Goal: Check status: Check status

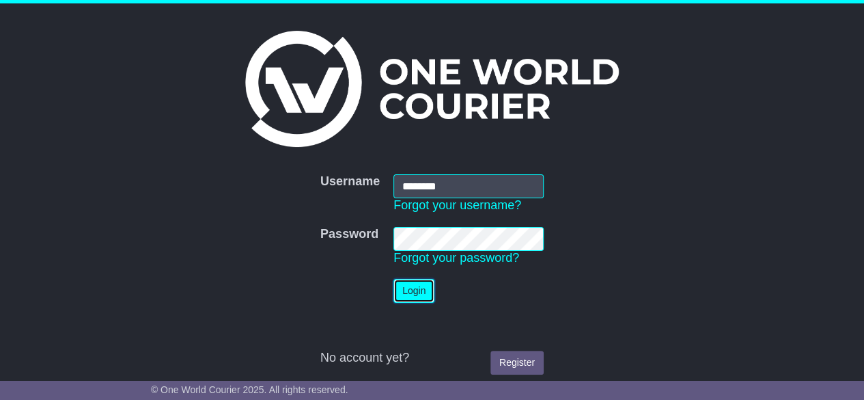
click at [399, 298] on button "Login" at bounding box center [414, 291] width 41 height 24
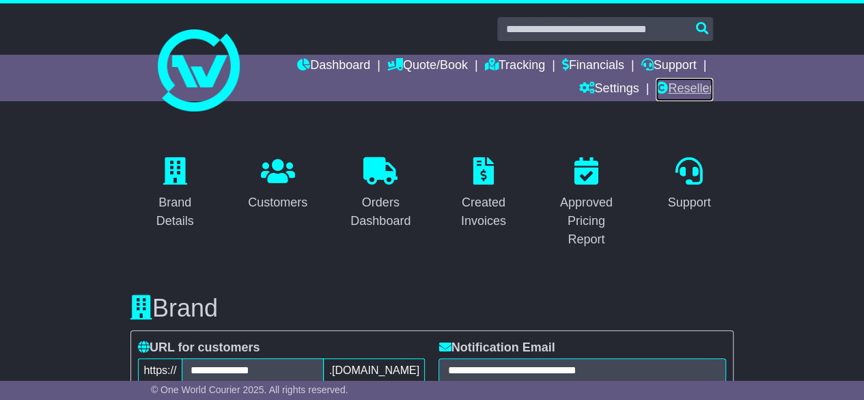
click at [680, 89] on link "Reseller" at bounding box center [684, 89] width 57 height 23
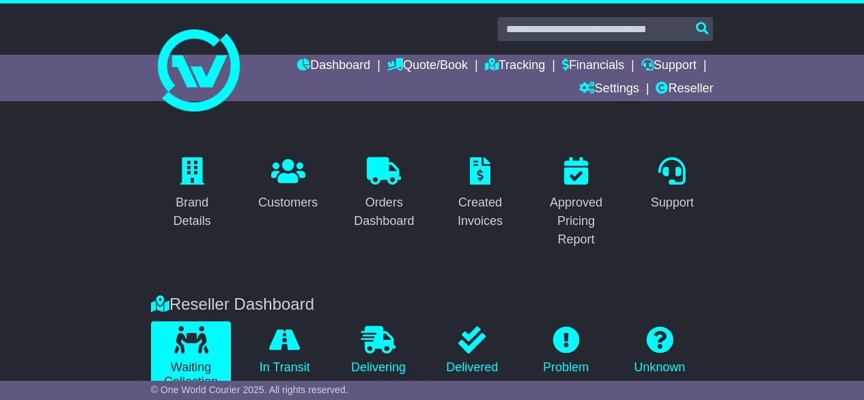
scroll to position [1, 0]
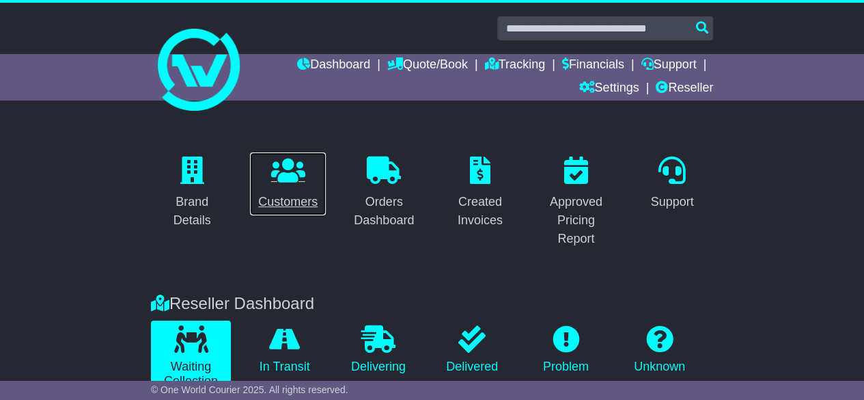
click at [295, 163] on icon at bounding box center [288, 169] width 34 height 27
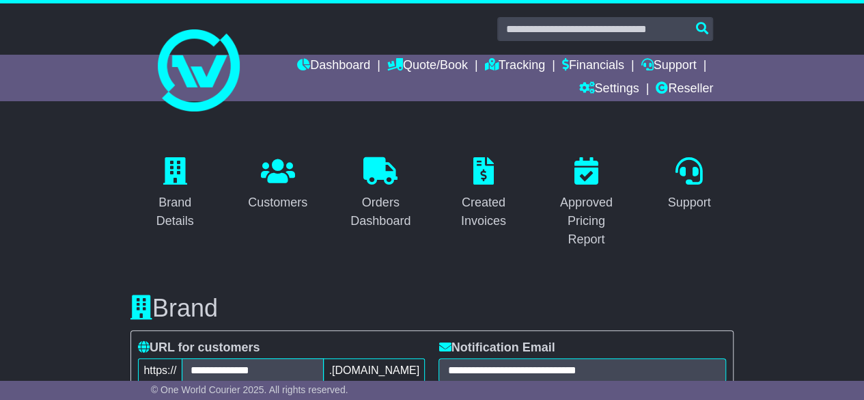
click at [695, 85] on link "Reseller" at bounding box center [684, 89] width 57 height 23
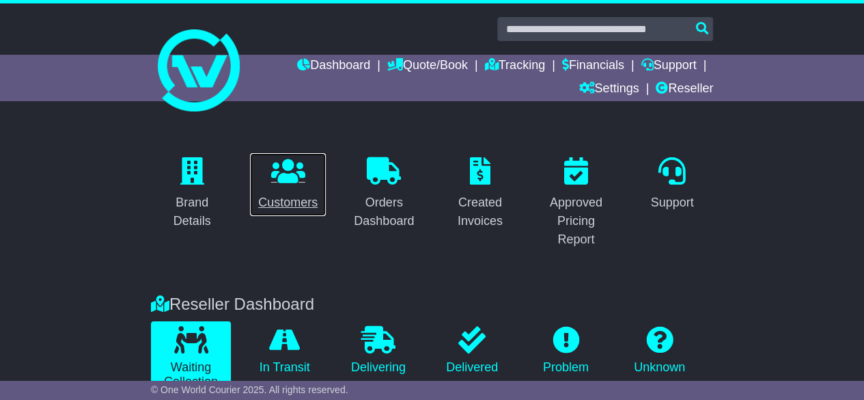
click at [290, 189] on link "Customers" at bounding box center [287, 184] width 77 height 64
click at [87, 218] on div "Brand Details Customers Orders Dashboard Created Invoices Approved Pricing Repo…" at bounding box center [432, 203] width 864 height 156
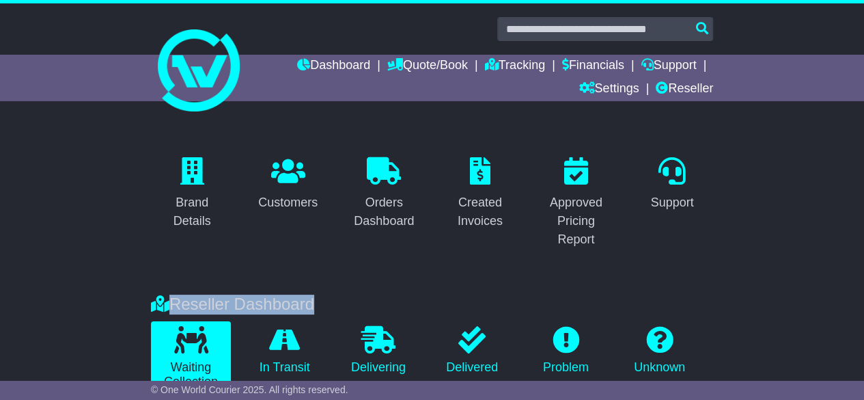
click at [87, 218] on div "Brand Details Customers Orders Dashboard Created Invoices Approved Pricing Repo…" at bounding box center [432, 203] width 864 height 156
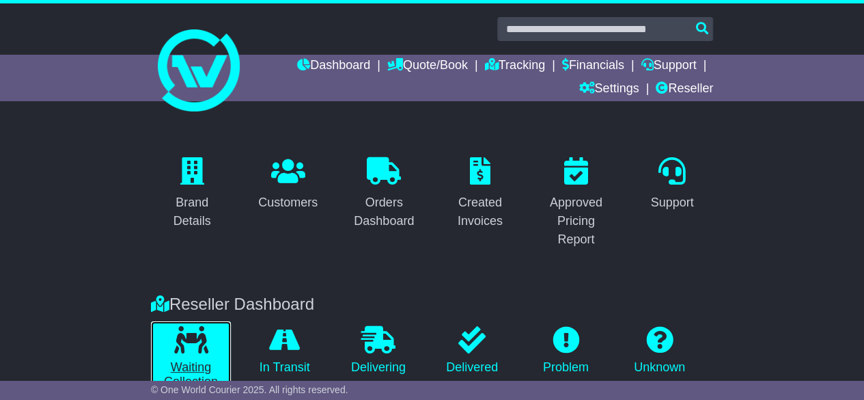
click at [184, 345] on icon at bounding box center [191, 339] width 34 height 27
click at [235, 301] on div "Reseller Dashboard" at bounding box center [432, 304] width 576 height 20
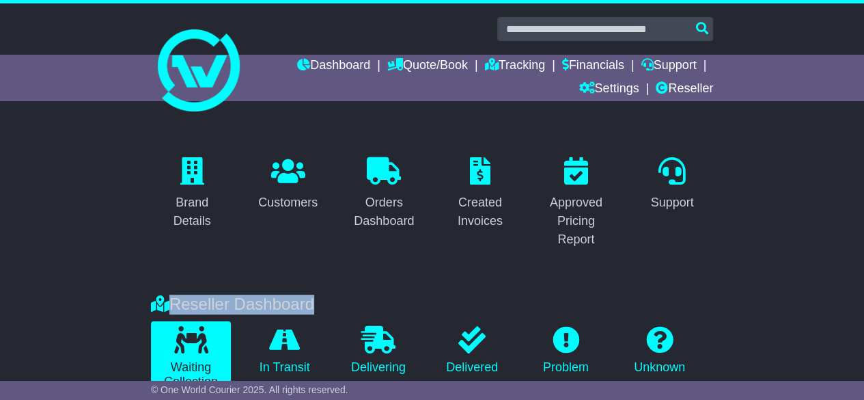
click at [235, 301] on div "Reseller Dashboard" at bounding box center [432, 304] width 576 height 20
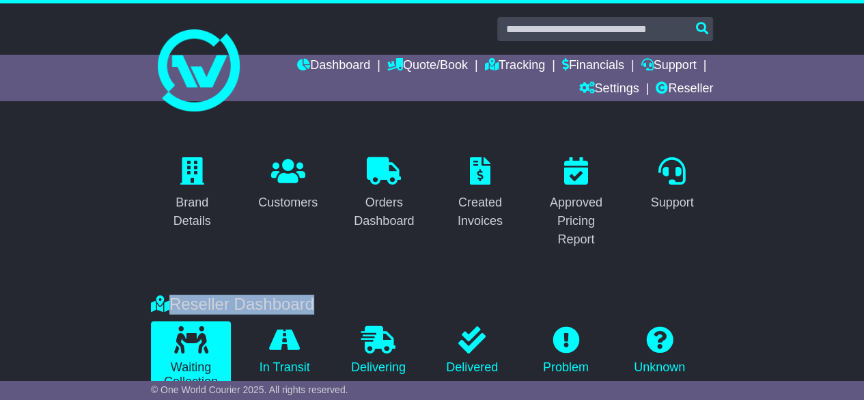
click at [235, 301] on div "Reseller Dashboard" at bounding box center [432, 304] width 576 height 20
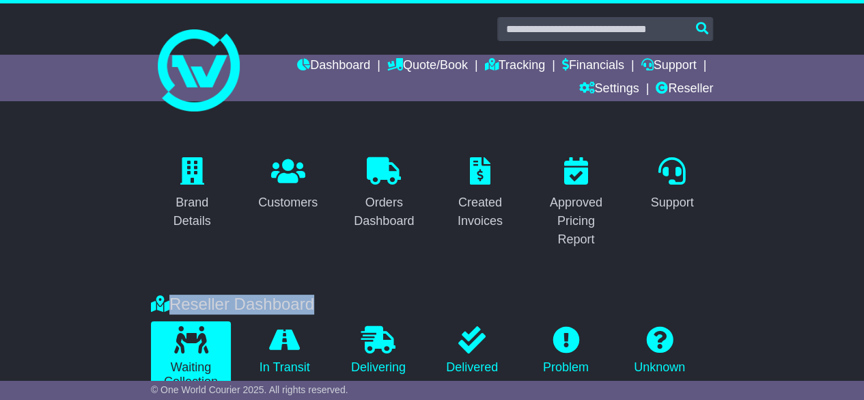
click at [235, 301] on div "Reseller Dashboard" at bounding box center [432, 304] width 576 height 20
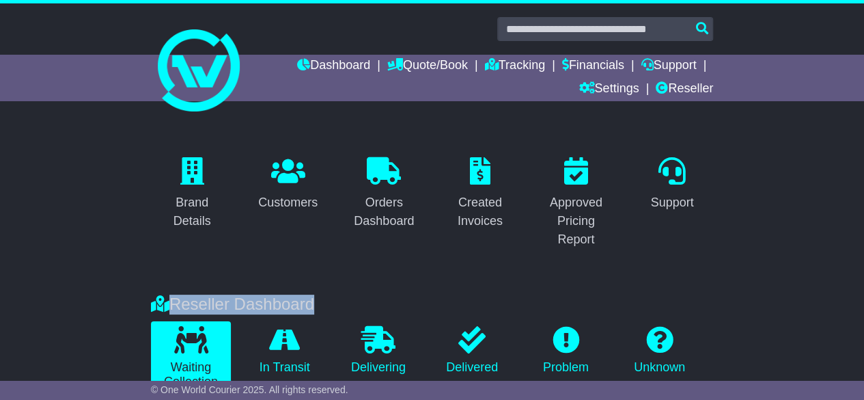
click at [235, 301] on div "Reseller Dashboard" at bounding box center [432, 304] width 576 height 20
click at [121, 243] on div "Brand Details Customers Orders Dashboard Created Invoices Approved Pricing Repo…" at bounding box center [432, 203] width 864 height 156
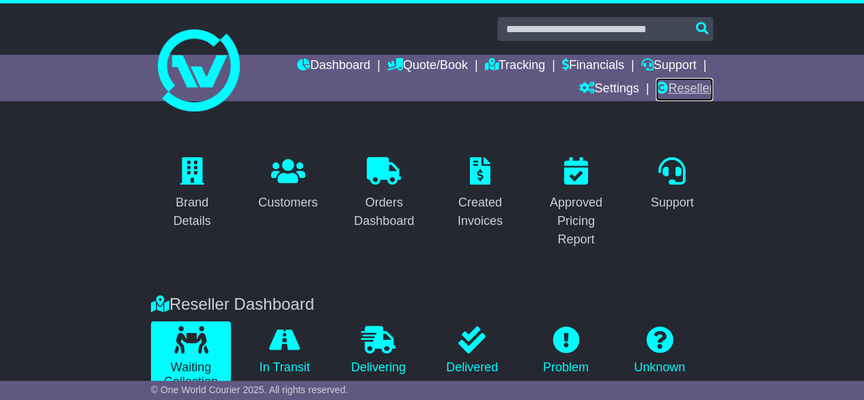
click at [690, 87] on link "Reseller" at bounding box center [684, 89] width 57 height 23
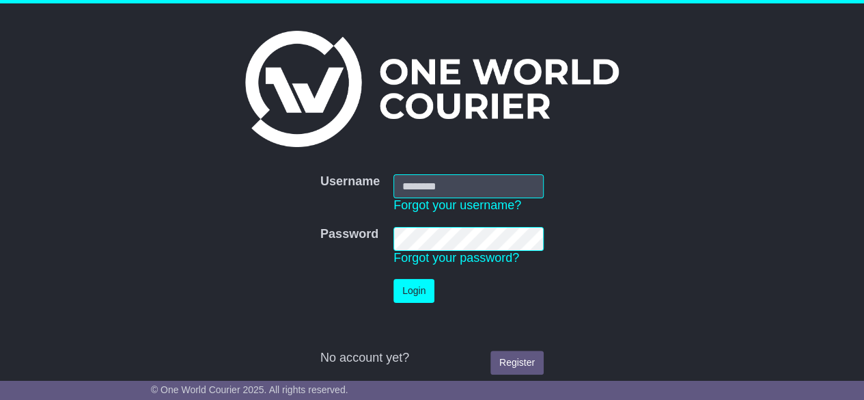
type input "********"
click at [399, 293] on button "Login" at bounding box center [414, 291] width 41 height 24
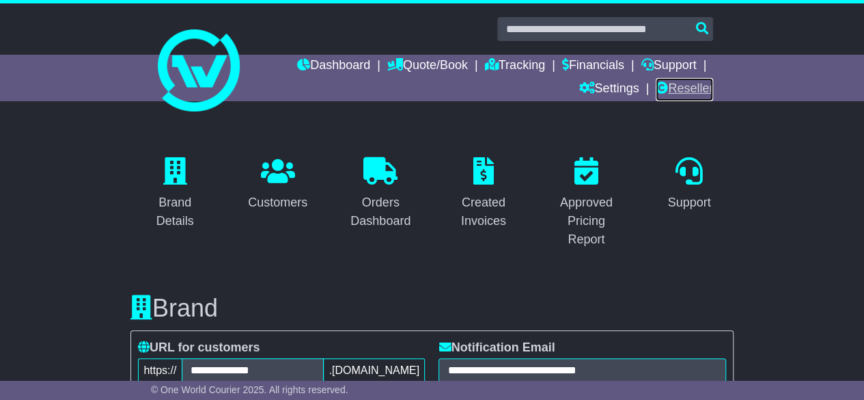
click at [695, 89] on link "Reseller" at bounding box center [684, 89] width 57 height 23
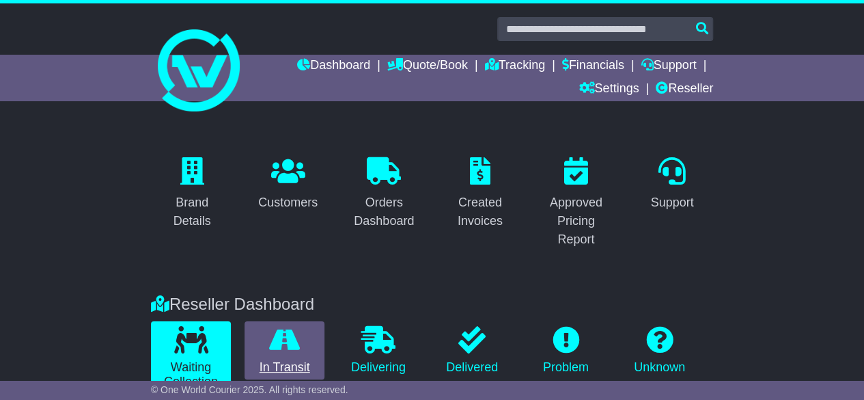
drag, startPoint x: 122, startPoint y: 22, endPoint x: 318, endPoint y: 320, distance: 357.5
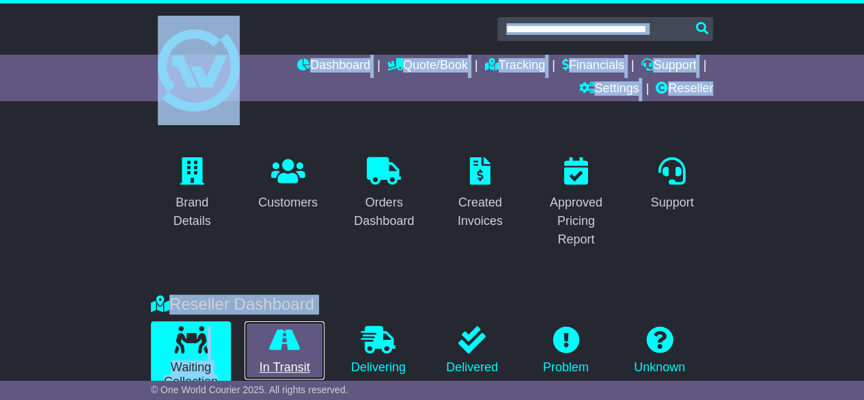
click at [318, 321] on link "In Transit" at bounding box center [285, 350] width 80 height 59
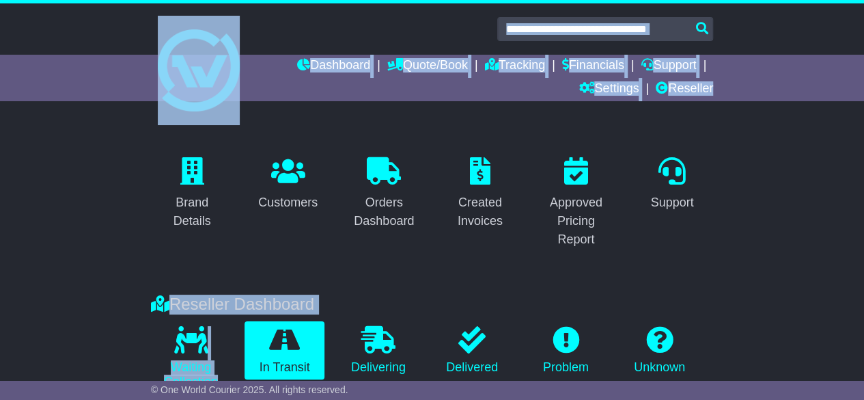
click at [131, 221] on div "Brand Details Customers Orders Dashboard Created Invoices Approved Pricing Repo…" at bounding box center [432, 203] width 864 height 156
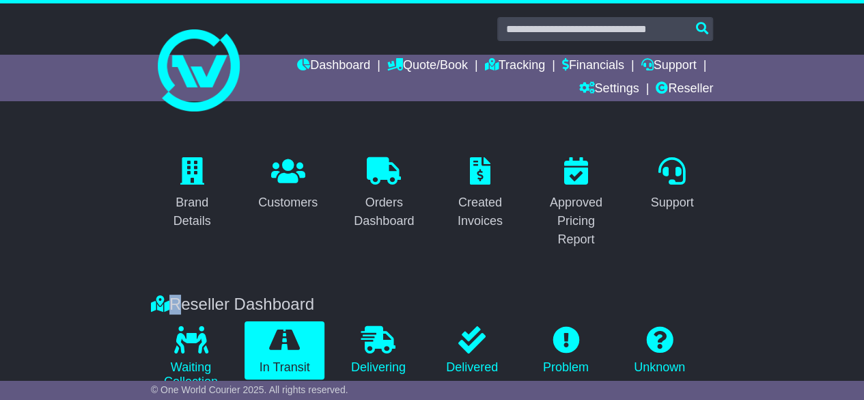
click at [131, 221] on div "Brand Details Customers Orders Dashboard Created Invoices Approved Pricing Repo…" at bounding box center [432, 203] width 864 height 156
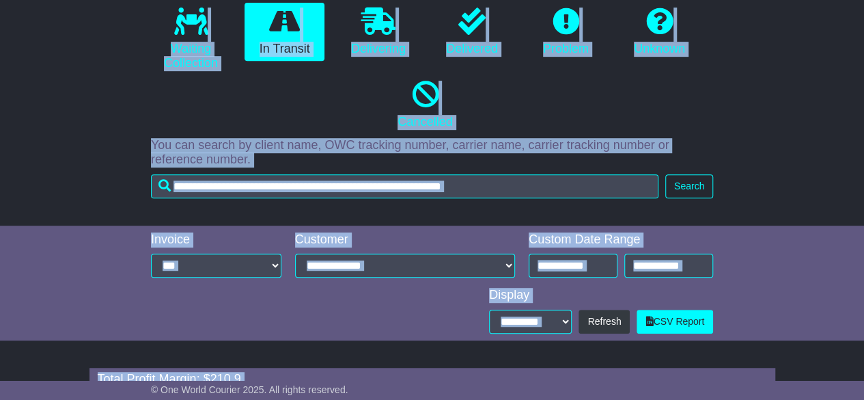
scroll to position [524, 0]
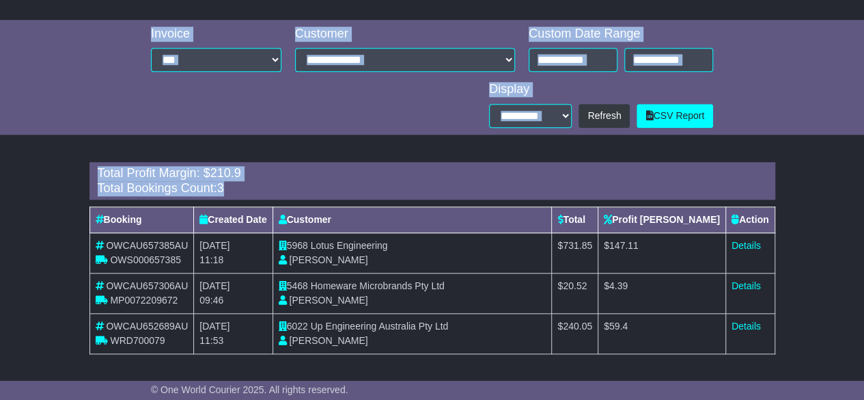
drag, startPoint x: 102, startPoint y: 23, endPoint x: 295, endPoint y: 365, distance: 393.4
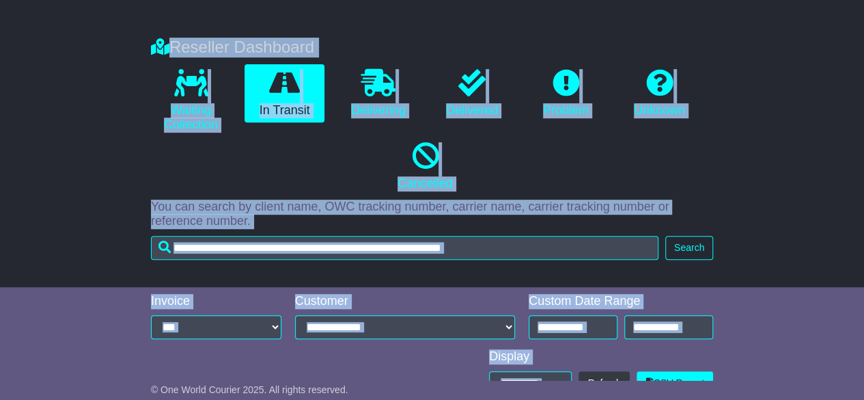
click at [69, 219] on div "Reseller Dashboard Waiting Collection In Transit Delivering Delivered Problem U…" at bounding box center [432, 155] width 864 height 263
